Goal: Transaction & Acquisition: Subscribe to service/newsletter

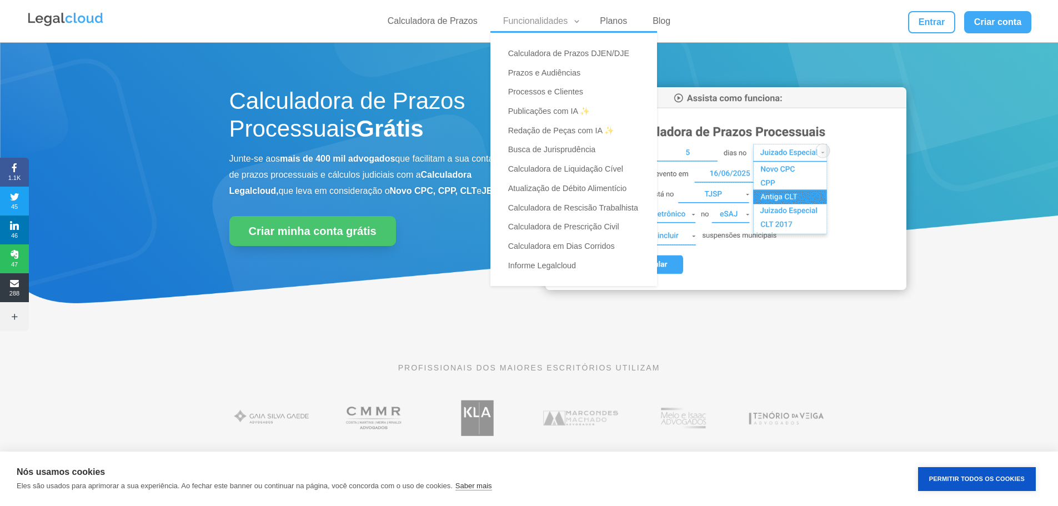
click at [541, 20] on link "Funcionalidades" at bounding box center [539, 24] width 85 height 16
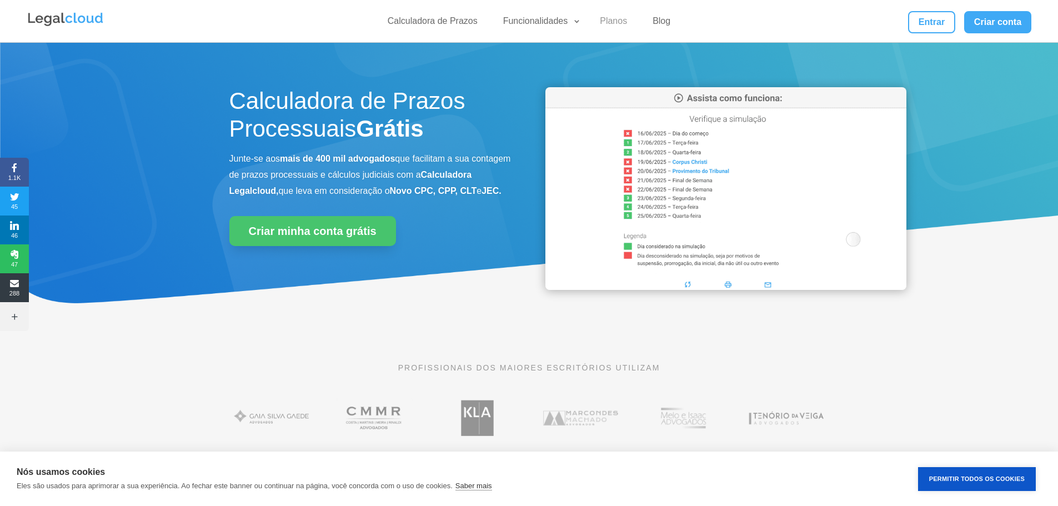
click at [617, 22] on link "Planos" at bounding box center [613, 24] width 41 height 16
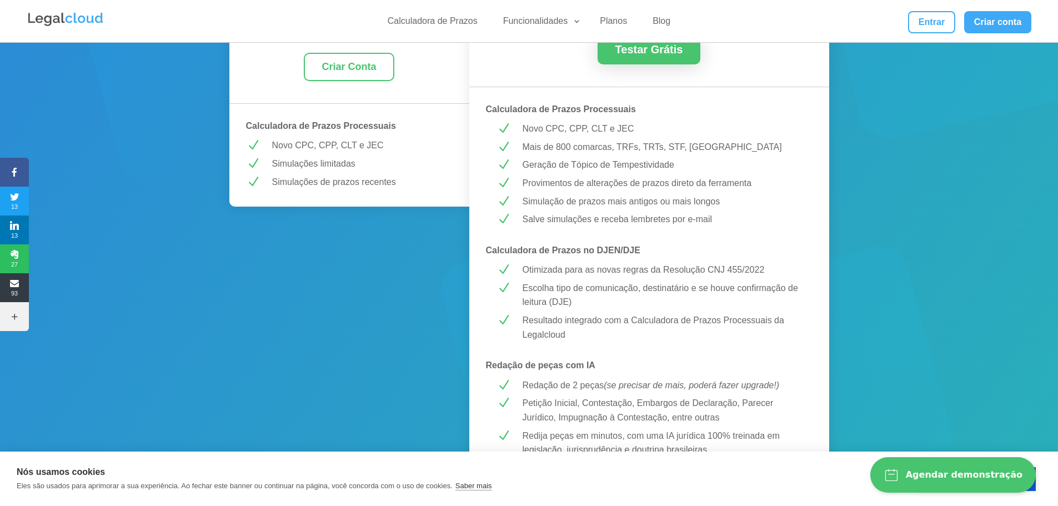
scroll to position [278, 0]
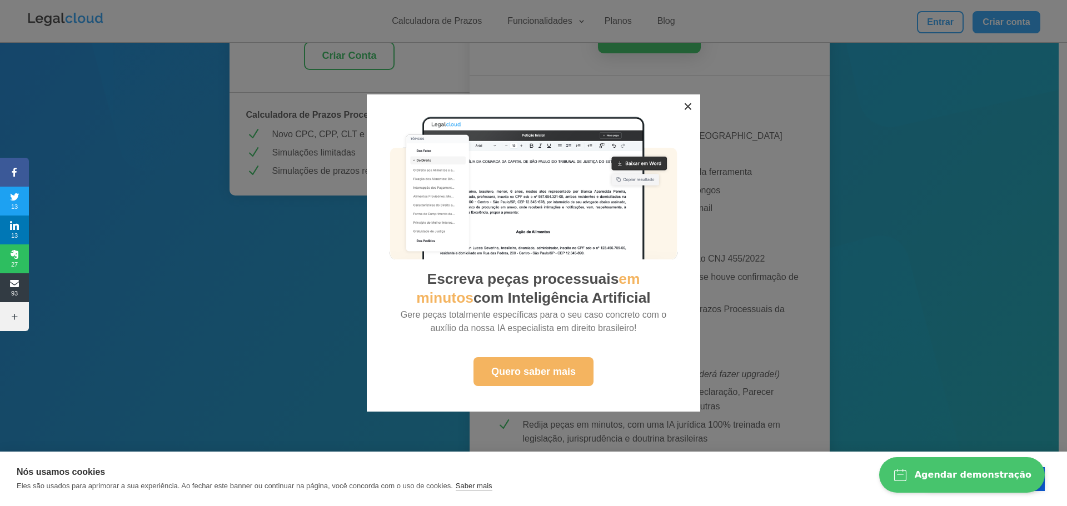
click at [687, 106] on button "×" at bounding box center [687, 106] width 24 height 24
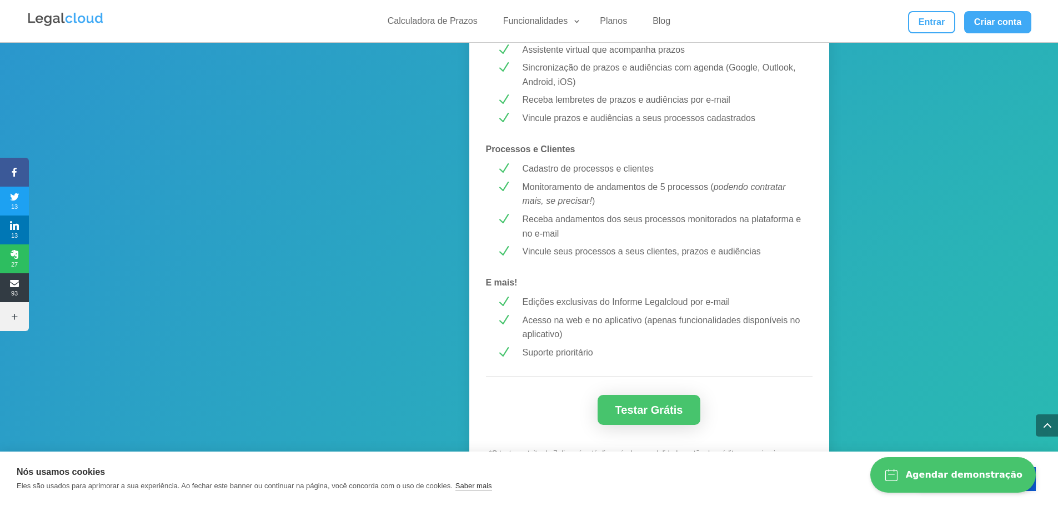
scroll to position [866, 0]
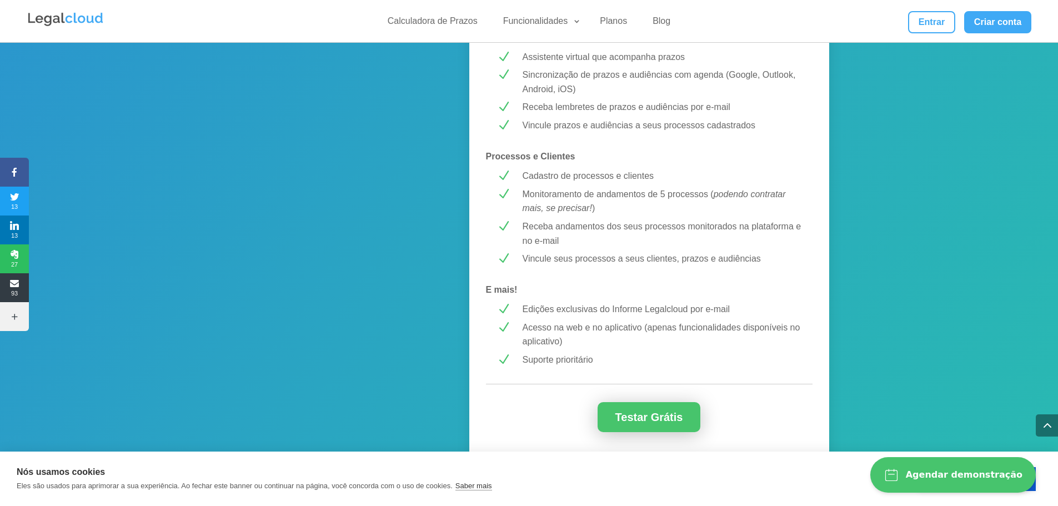
click at [632, 417] on link "Testar Grátis" at bounding box center [649, 417] width 103 height 30
